Goal: Book appointment/travel/reservation

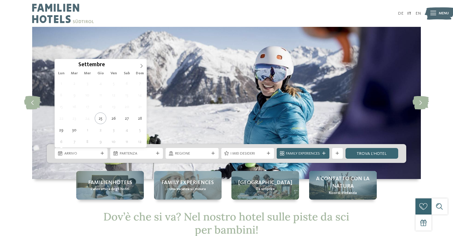
click at [71, 155] on span "Arrivo" at bounding box center [81, 153] width 34 height 5
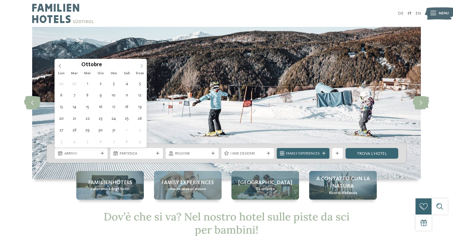
click at [142, 63] on span at bounding box center [141, 64] width 10 height 10
type input "****"
click at [142, 63] on span at bounding box center [141, 64] width 10 height 10
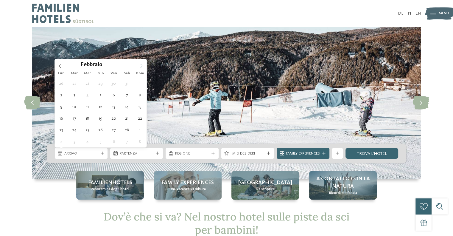
click at [142, 63] on span at bounding box center [141, 64] width 10 height 10
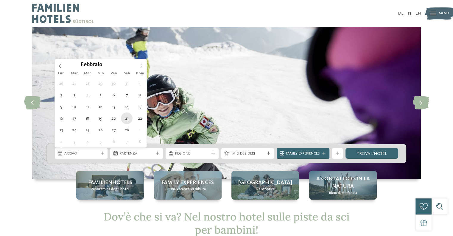
type div "21.02.2026"
type input "****"
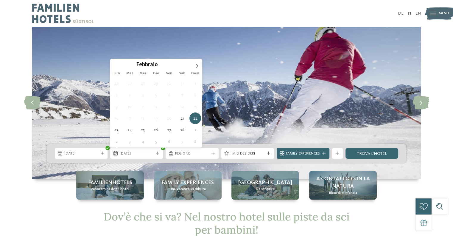
type div "22.02.2026"
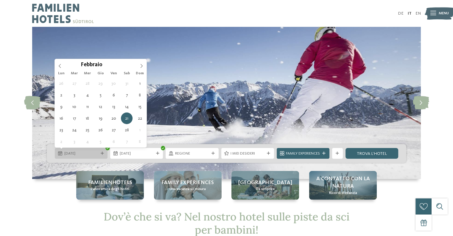
click at [94, 155] on span "21.02.2026" at bounding box center [81, 153] width 34 height 5
type div "22.02.2026"
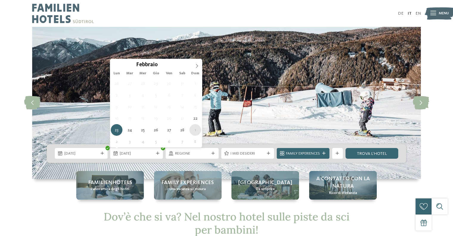
type div "01.03.2026"
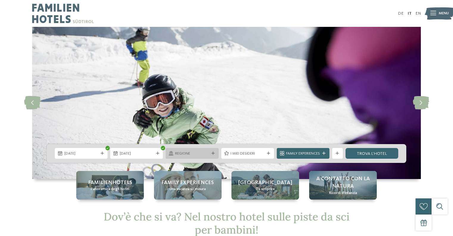
click at [182, 154] on span "Regione" at bounding box center [192, 153] width 34 height 5
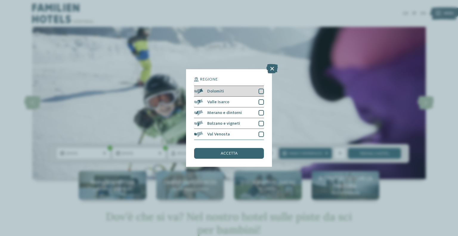
click at [262, 91] on div at bounding box center [260, 90] width 5 height 5
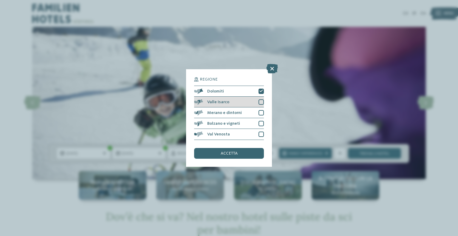
click at [262, 105] on div "Valle Isarco" at bounding box center [229, 102] width 70 height 11
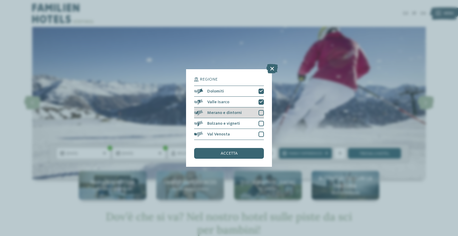
click at [262, 109] on div "Merano e dintorni" at bounding box center [229, 112] width 70 height 11
click at [262, 121] on div at bounding box center [260, 123] width 5 height 5
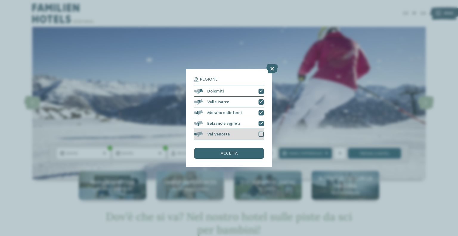
click at [263, 136] on div at bounding box center [260, 133] width 5 height 5
click at [253, 150] on div "accetta" at bounding box center [229, 153] width 70 height 11
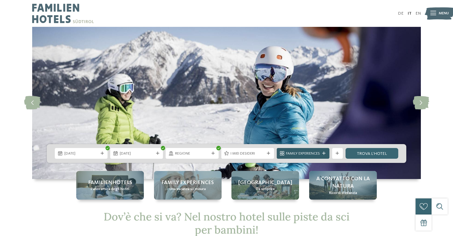
click at [298, 153] on span "Family Experiences" at bounding box center [303, 153] width 34 height 5
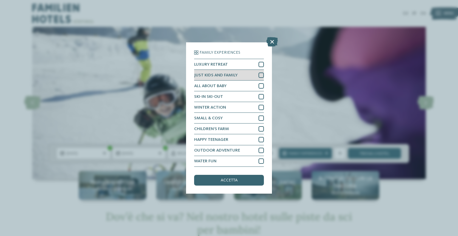
click at [259, 74] on div at bounding box center [260, 74] width 5 height 5
click at [231, 178] on span "accetta" at bounding box center [228, 180] width 17 height 4
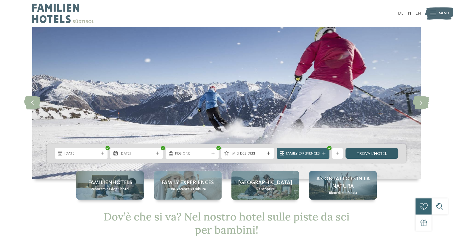
click at [360, 155] on link "trova l’hotel" at bounding box center [372, 153] width 53 height 11
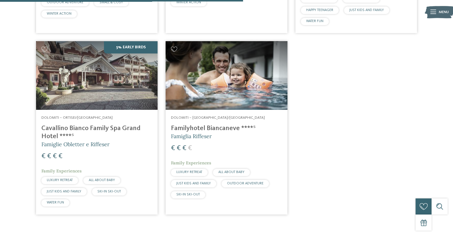
scroll to position [349, 0]
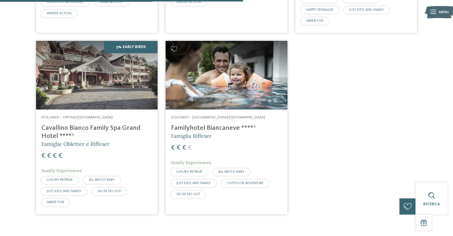
click at [82, 126] on h4 "Cavallino Bianco Family Spa Grand Hotel ****ˢ" at bounding box center [96, 132] width 111 height 16
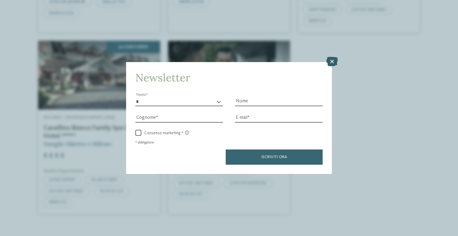
click at [336, 62] on icon at bounding box center [332, 62] width 12 height 10
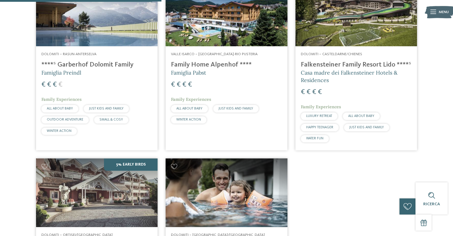
scroll to position [231, 0]
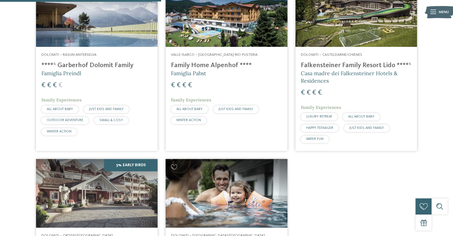
click at [81, 64] on h4 "****ˢ Garberhof Dolomit Family" at bounding box center [96, 65] width 111 height 8
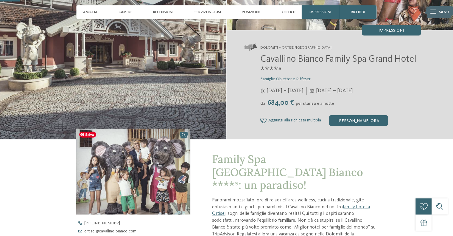
scroll to position [85, 0]
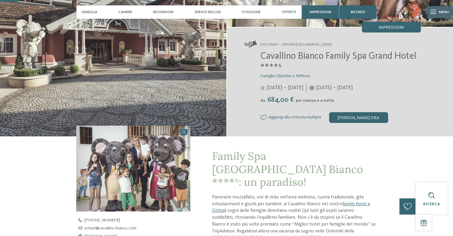
click at [288, 12] on span "Offerte" at bounding box center [289, 12] width 15 height 4
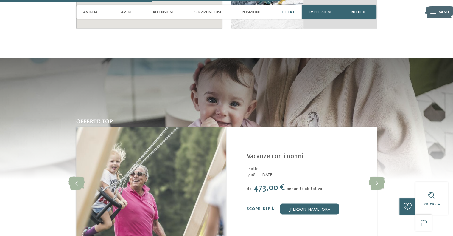
scroll to position [1206, 0]
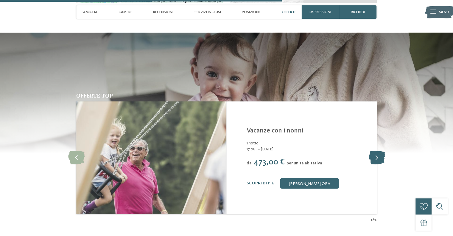
click at [372, 159] on icon at bounding box center [376, 157] width 16 height 13
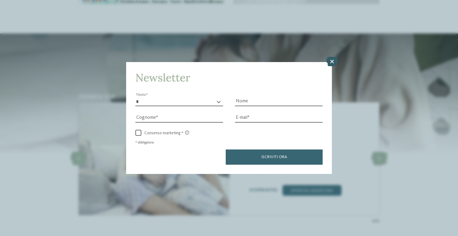
click at [332, 64] on icon at bounding box center [332, 62] width 12 height 10
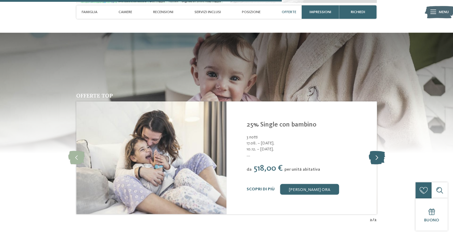
click at [374, 157] on icon at bounding box center [376, 157] width 16 height 13
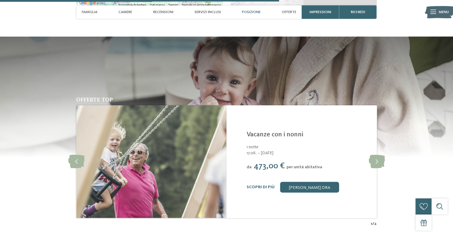
scroll to position [1188, 0]
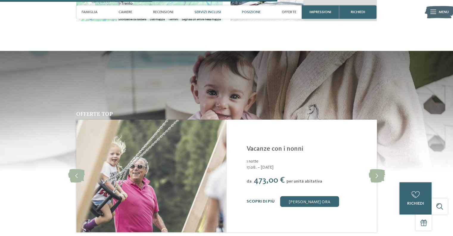
click at [206, 12] on span "Servizi inclusi" at bounding box center [208, 12] width 27 height 4
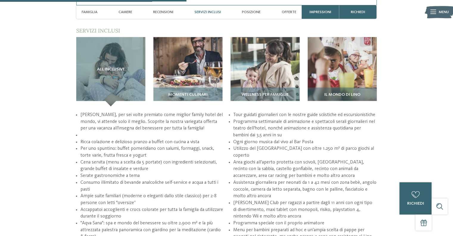
scroll to position [798, 0]
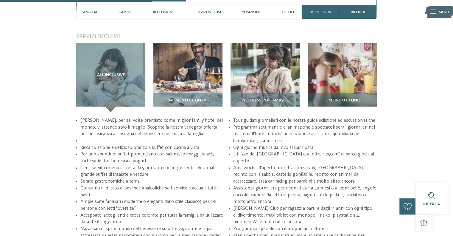
click at [86, 11] on span "Famiglia" at bounding box center [90, 12] width 16 height 4
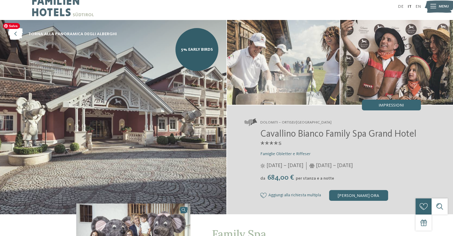
scroll to position [0, 0]
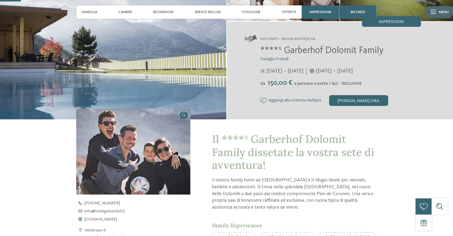
scroll to position [89, 0]
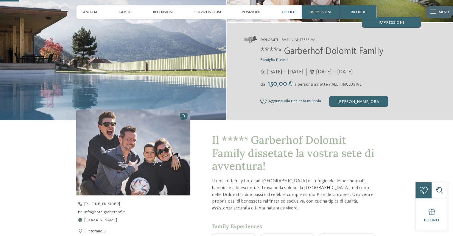
click at [296, 13] on span "Offerte" at bounding box center [289, 12] width 15 height 4
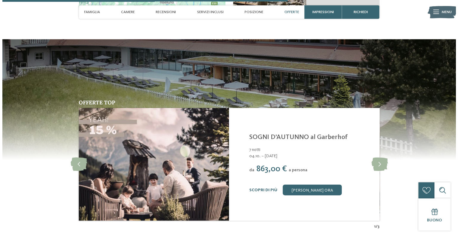
scroll to position [1337, 0]
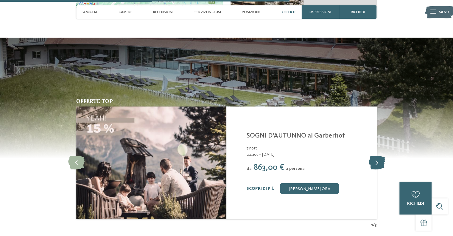
click at [379, 156] on icon at bounding box center [376, 162] width 16 height 13
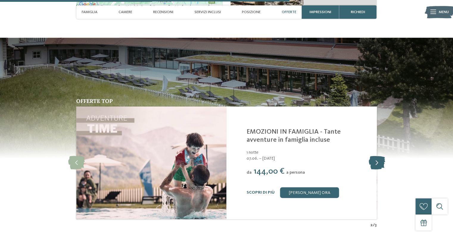
click at [379, 156] on icon at bounding box center [376, 162] width 16 height 13
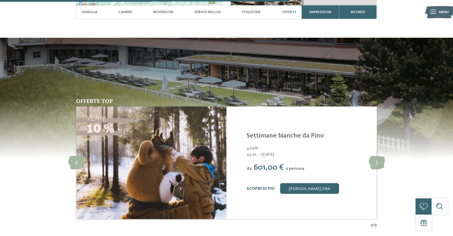
click at [260, 186] on link "Scopri di più" at bounding box center [261, 188] width 28 height 4
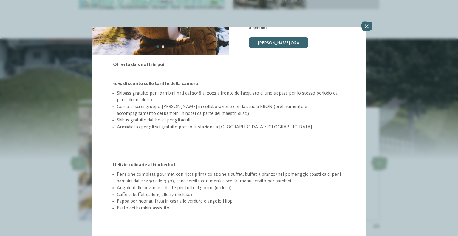
scroll to position [76, 0]
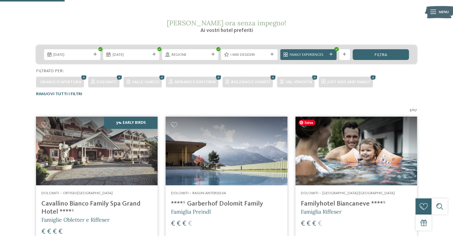
scroll to position [93, 0]
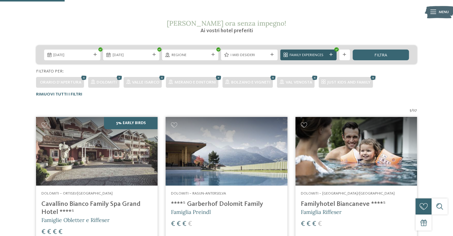
click at [313, 53] on span "Family Experiences" at bounding box center [309, 54] width 38 height 5
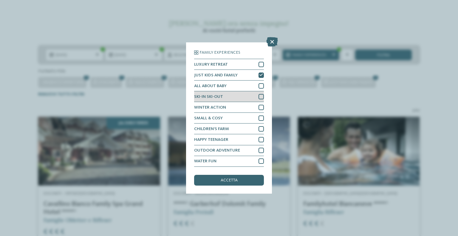
click at [261, 95] on div at bounding box center [260, 96] width 5 height 5
click at [233, 180] on span "accetta" at bounding box center [228, 180] width 17 height 4
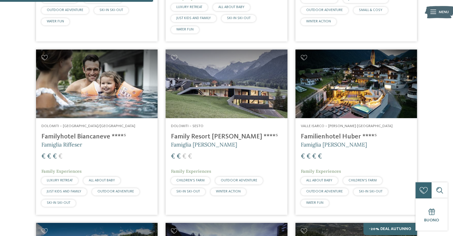
scroll to position [342, 0]
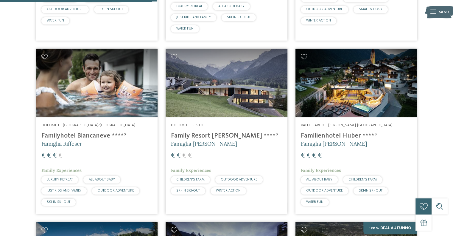
click at [206, 134] on h4 "Family Resort [PERSON_NAME] ****ˢ" at bounding box center [226, 136] width 111 height 8
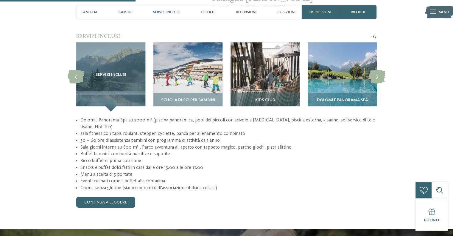
scroll to position [499, 0]
click at [99, 197] on link "continua a leggere" at bounding box center [105, 202] width 59 height 11
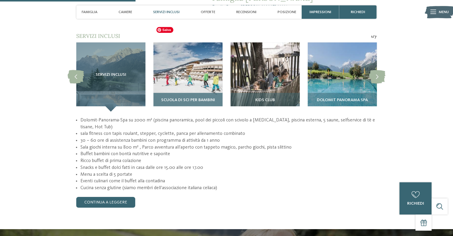
click at [173, 64] on img at bounding box center [187, 76] width 69 height 69
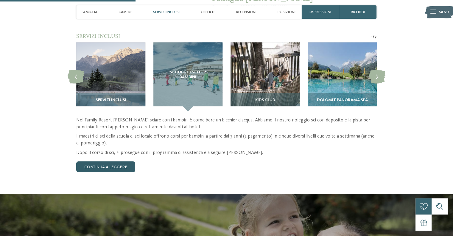
click at [120, 161] on link "continua a leggere" at bounding box center [105, 166] width 59 height 11
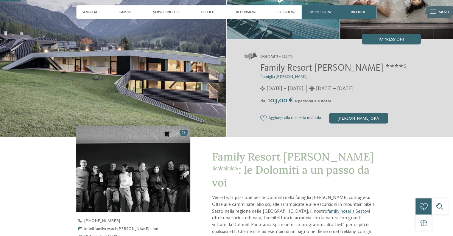
scroll to position [72, 0]
click at [367, 119] on div "[PERSON_NAME] ora" at bounding box center [358, 118] width 59 height 11
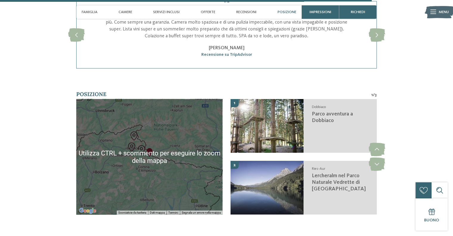
scroll to position [1340, 0]
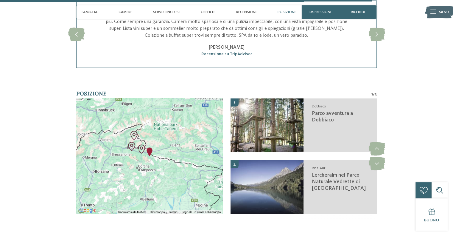
click at [57, 162] on section "Posizione 1 / 3 ← Sposta a sinistra → Sposta a destra ↑ Sposta in alto ↓ Sposta…" at bounding box center [226, 156] width 365 height 132
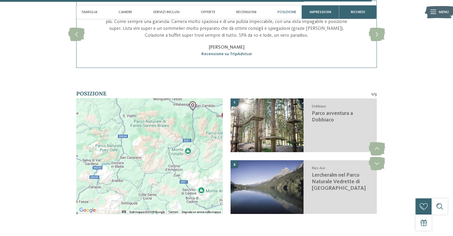
drag, startPoint x: 122, startPoint y: 160, endPoint x: 191, endPoint y: 152, distance: 69.0
click at [191, 152] on div at bounding box center [149, 155] width 146 height 115
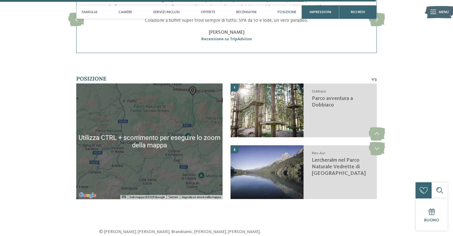
scroll to position [1356, 0]
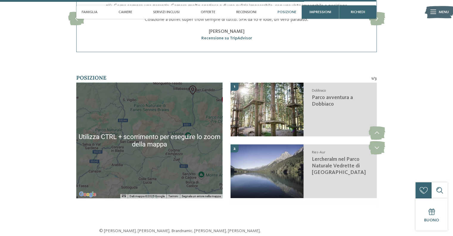
click at [185, 128] on div at bounding box center [149, 140] width 146 height 115
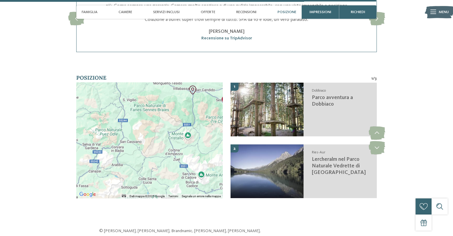
click at [199, 156] on div at bounding box center [149, 140] width 146 height 115
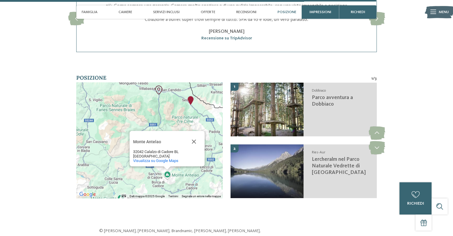
click at [113, 130] on div "Monte Antelao Monte Antelao 32042 Calalzo di Cadore BL [GEOGRAPHIC_DATA] Visual…" at bounding box center [149, 140] width 146 height 115
click at [112, 128] on div "Monte Antelao Monte Antelao 32042 Calalzo di Cadore BL [GEOGRAPHIC_DATA] Visual…" at bounding box center [149, 140] width 146 height 115
click at [185, 99] on div "Monte Antelao Monte Antelao 32042 Calalzo di Cadore BL [GEOGRAPHIC_DATA] Visual…" at bounding box center [149, 140] width 146 height 115
